Goal: Transaction & Acquisition: Purchase product/service

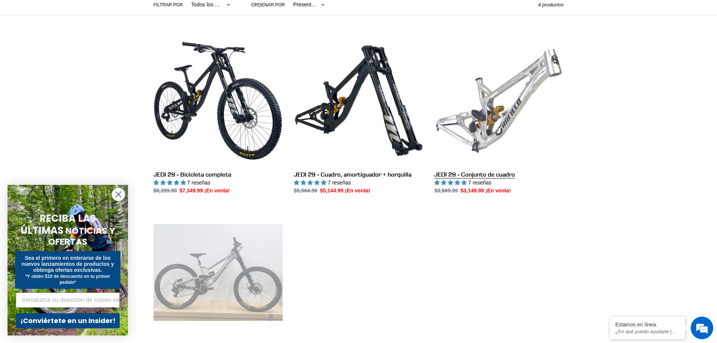
click at [491, 89] on link "JEDI 29 - Conjunto de cuadro" at bounding box center [498, 115] width 129 height 158
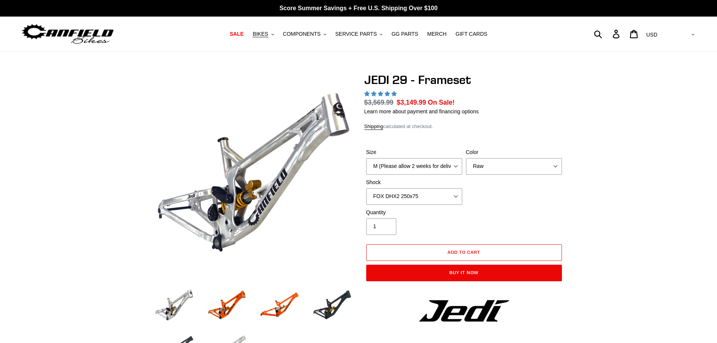
select select "highest-rating"
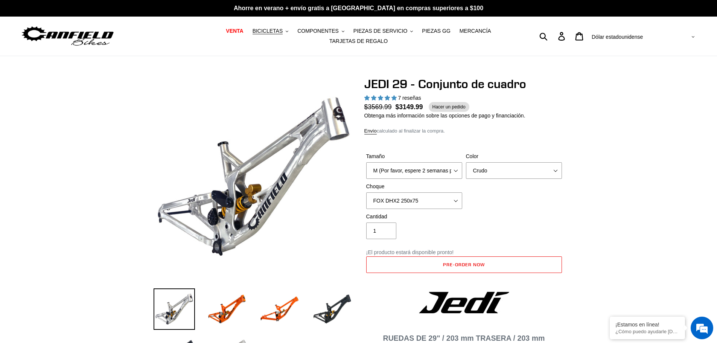
scroll to position [38, 0]
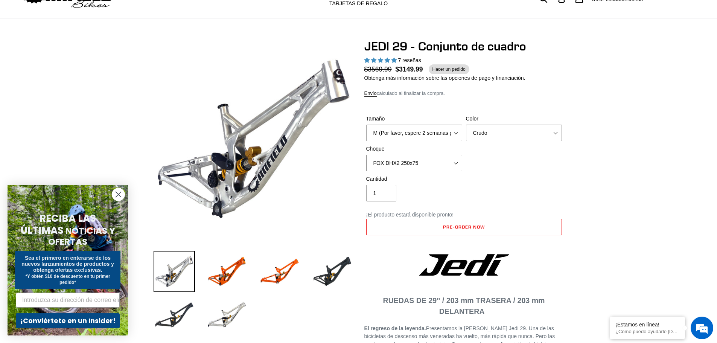
click at [412, 159] on select "Sin shock FOX DHX2 250x75 RockShox Vivid Ultimate DH 250x75 EXT e-Storia LOX V3" at bounding box center [414, 163] width 96 height 17
select select "No Shock"
click at [366, 155] on select "Sin shock FOX DHX2 250x75 RockShox Vivid Ultimate DH 250x75 EXT e-Storia LOX V3" at bounding box center [414, 163] width 96 height 17
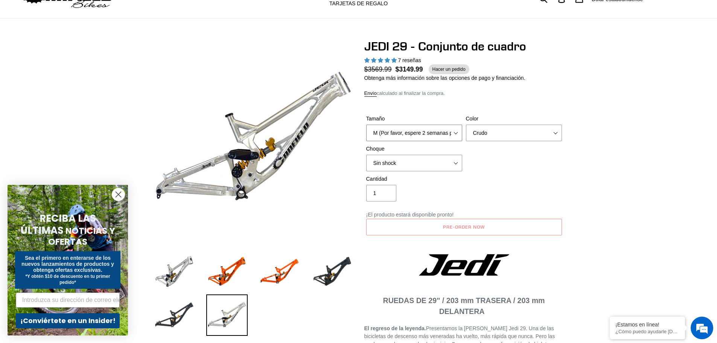
click at [420, 126] on select "M (Por favor, espere 2 semanas para la entrega) L (Por favor, espere 2 semanas …" at bounding box center [414, 133] width 96 height 17
click at [479, 125] on select "Naranja Crudo Negro sigiloso" at bounding box center [514, 133] width 96 height 17
click at [466, 125] on select "Naranja Crudo Negro sigiloso" at bounding box center [514, 133] width 96 height 17
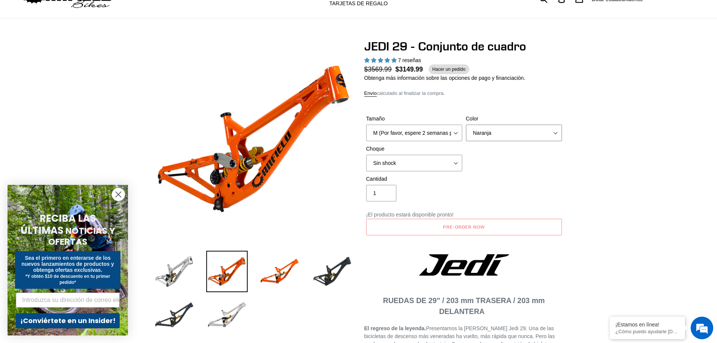
scroll to position [0, 0]
click at [486, 125] on select "Naranja Crudo Negro sigiloso" at bounding box center [514, 133] width 96 height 17
click at [466, 125] on select "Naranja Crudo Negro sigiloso" at bounding box center [514, 133] width 96 height 17
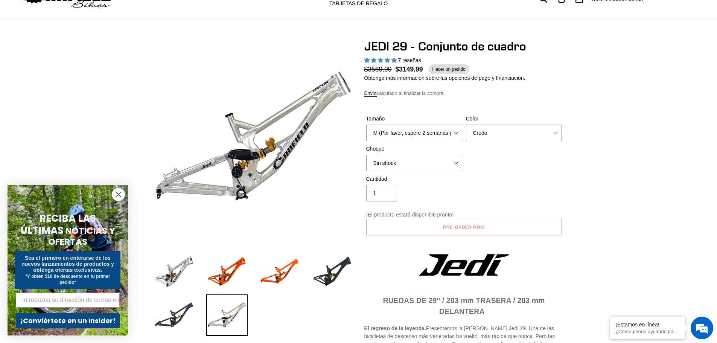
click at [486, 134] on select "Naranja Crudo Negro sigiloso" at bounding box center [514, 133] width 96 height 17
click at [466, 125] on select "Naranja Crudo Negro sigiloso" at bounding box center [514, 133] width 96 height 17
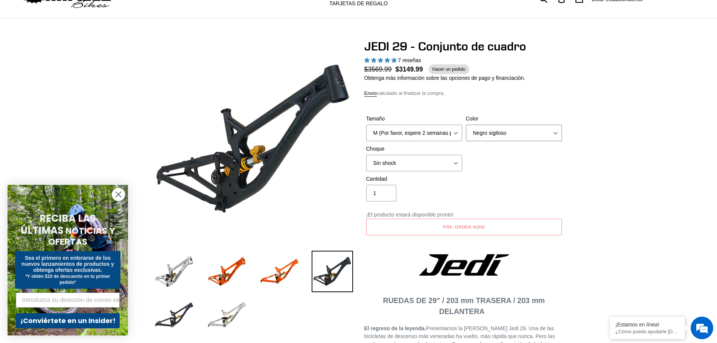
click at [474, 132] on select "Naranja Crudo Negro sigiloso" at bounding box center [514, 133] width 96 height 17
click at [466, 125] on select "Naranja Crudo Negro sigiloso" at bounding box center [514, 133] width 96 height 17
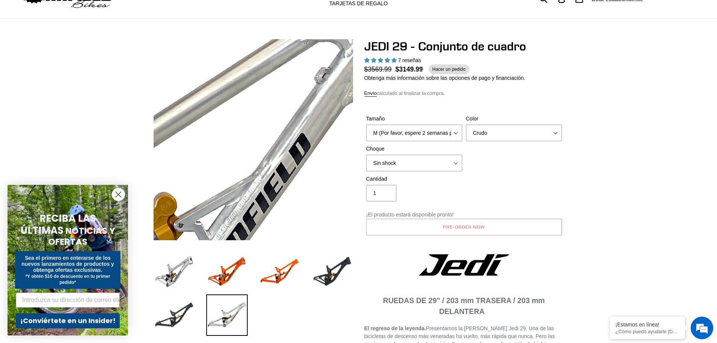
click at [309, 115] on img at bounding box center [93, 198] width 771 height 771
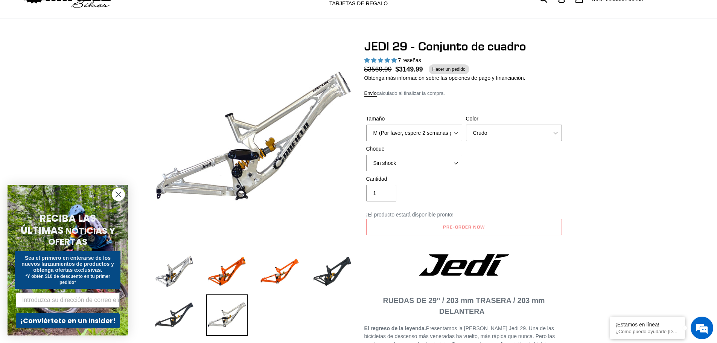
drag, startPoint x: 487, startPoint y: 125, endPoint x: 488, endPoint y: 131, distance: 6.9
click at [487, 125] on select "Naranja Crudo Negro sigiloso" at bounding box center [514, 133] width 96 height 17
select select "Stealth Black"
click at [466, 125] on select "Naranja Crudo Negro sigiloso" at bounding box center [514, 133] width 96 height 17
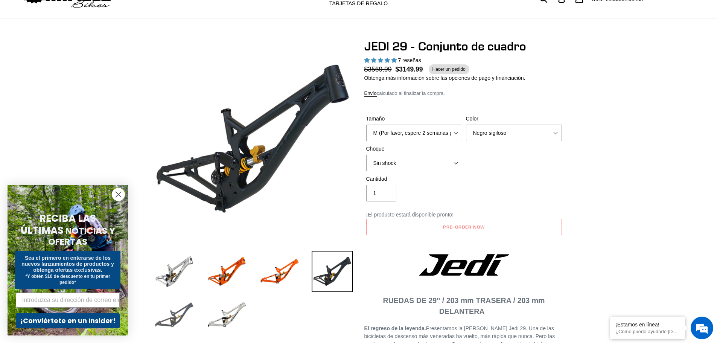
click at [176, 318] on img at bounding box center [174, 314] width 41 height 41
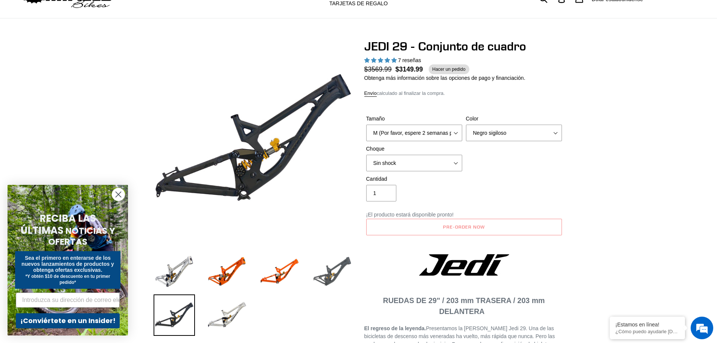
click at [318, 271] on img at bounding box center [332, 271] width 41 height 41
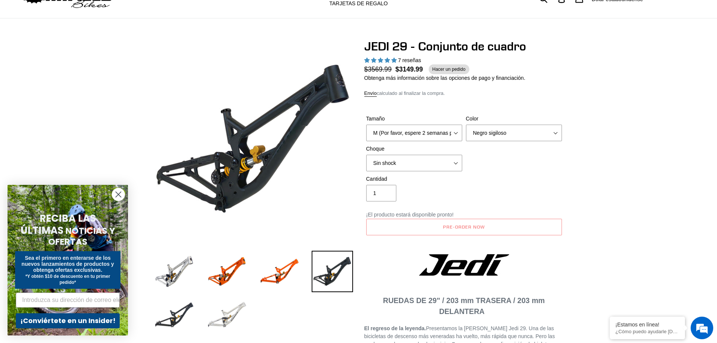
click at [237, 306] on img at bounding box center [226, 314] width 41 height 41
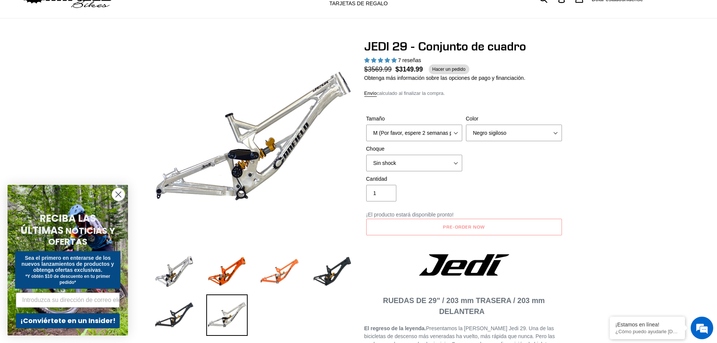
click at [282, 271] on img at bounding box center [279, 271] width 41 height 41
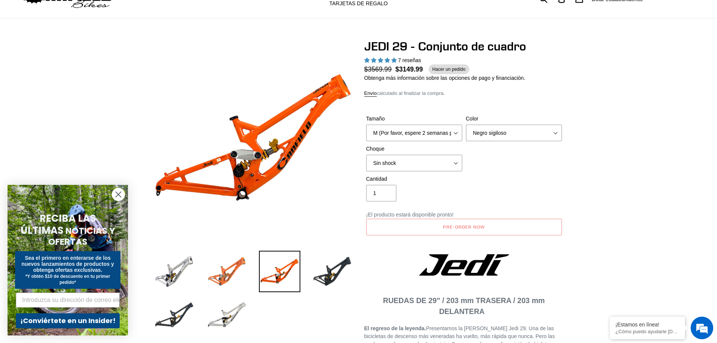
click at [242, 274] on img at bounding box center [226, 271] width 41 height 41
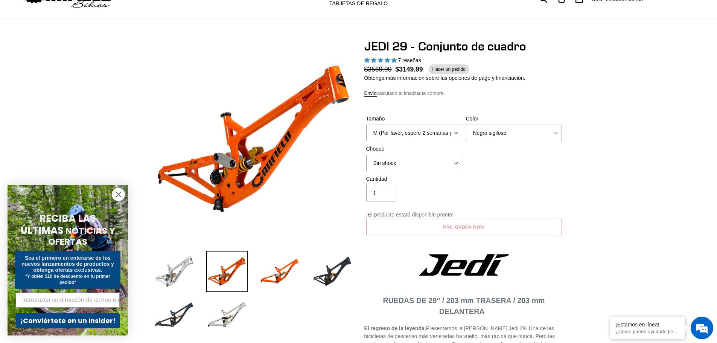
click at [181, 273] on img at bounding box center [174, 271] width 41 height 41
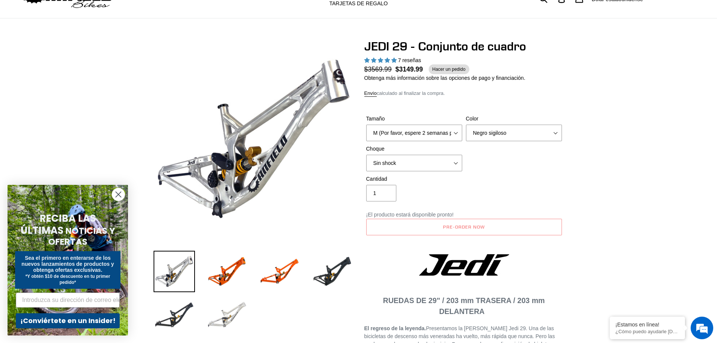
click at [227, 306] on img at bounding box center [226, 314] width 41 height 41
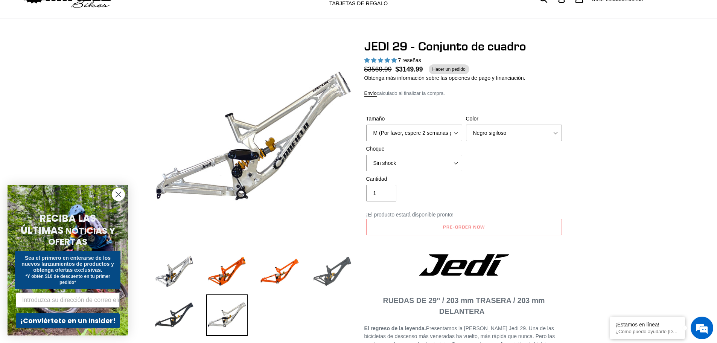
click at [319, 260] on img at bounding box center [332, 271] width 41 height 41
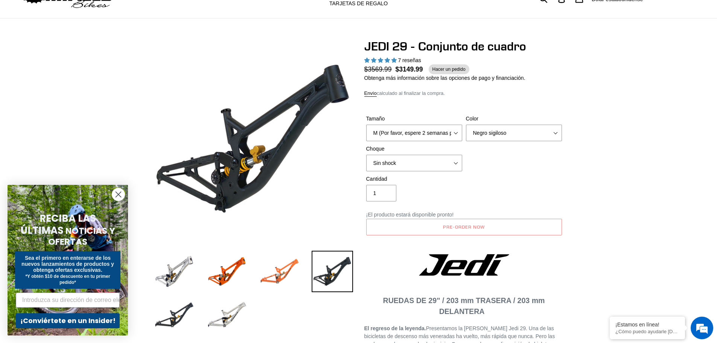
click at [272, 266] on img at bounding box center [279, 271] width 41 height 41
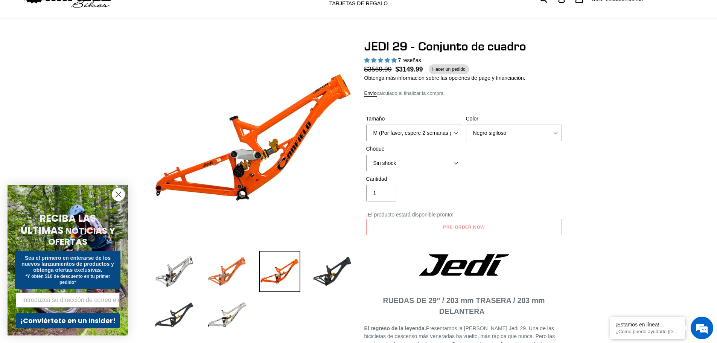
click at [238, 265] on img at bounding box center [226, 271] width 41 height 41
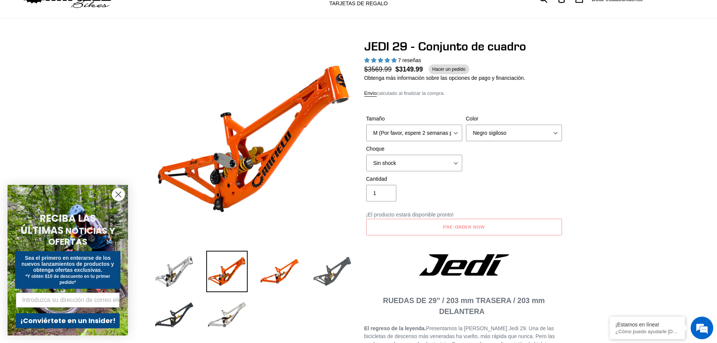
click at [333, 260] on img at bounding box center [332, 271] width 41 height 41
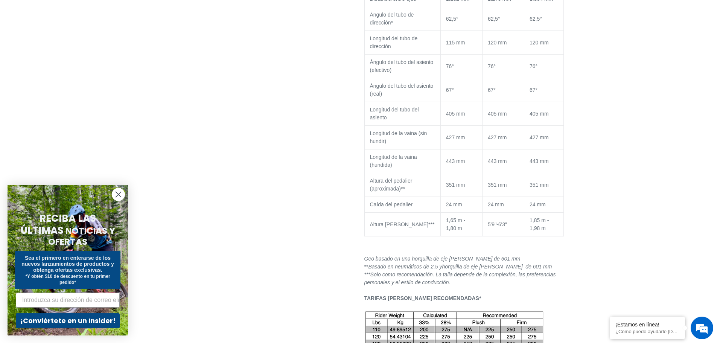
scroll to position [828, 0]
click at [125, 190] on form "RECIBA LAS ÚLTIMAS NOTICIAS Y OFERTAS Sea el primero en enterarse de los nuevos…" at bounding box center [68, 260] width 120 height 151
click at [122, 191] on circle "Cerrar diálogo" at bounding box center [118, 194] width 12 height 12
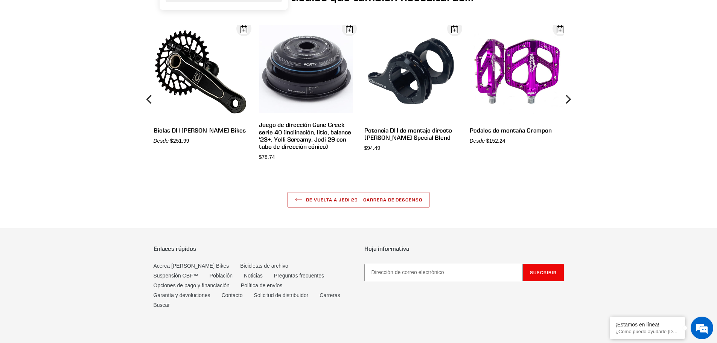
scroll to position [2409, 0]
